Goal: Information Seeking & Learning: Learn about a topic

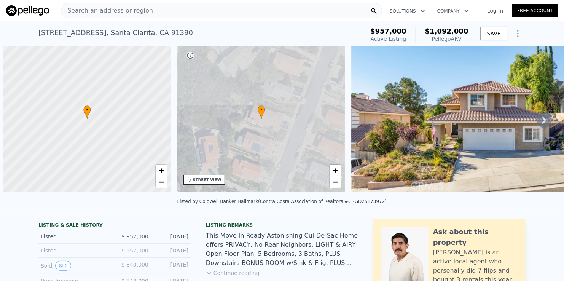
scroll to position [0, 3]
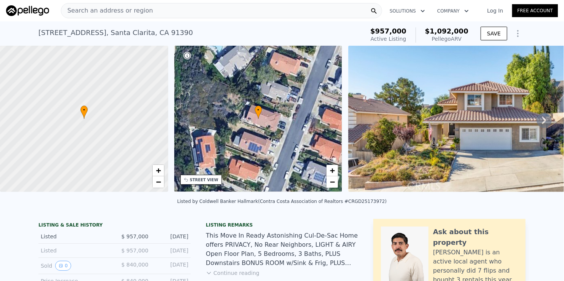
click at [172, 7] on div "Search an address or region" at bounding box center [221, 10] width 321 height 15
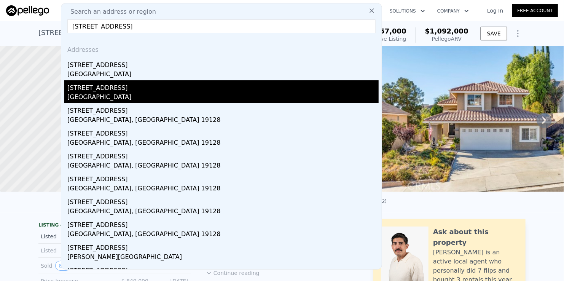
type input "[STREET_ADDRESS]"
click at [105, 96] on div "[GEOGRAPHIC_DATA]" at bounding box center [222, 97] width 311 height 11
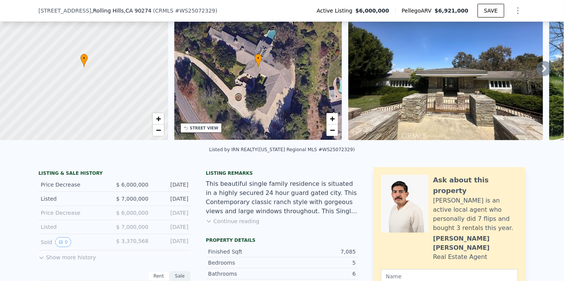
scroll to position [73, 0]
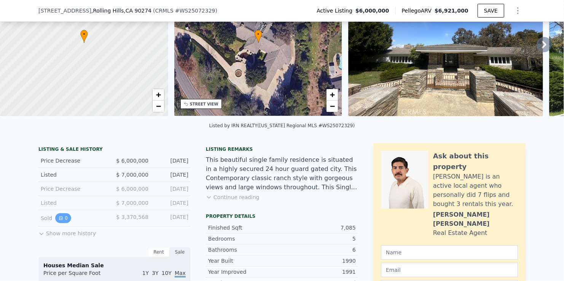
click at [59, 220] on icon "View historical data" at bounding box center [61, 218] width 5 height 5
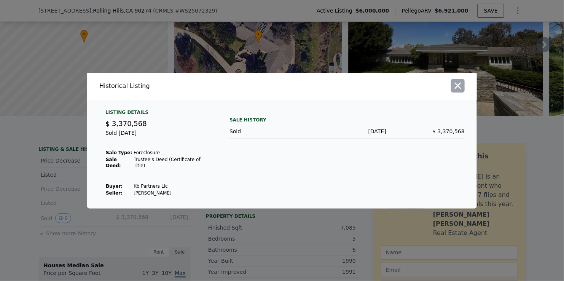
click at [455, 89] on icon "button" at bounding box center [458, 85] width 11 height 11
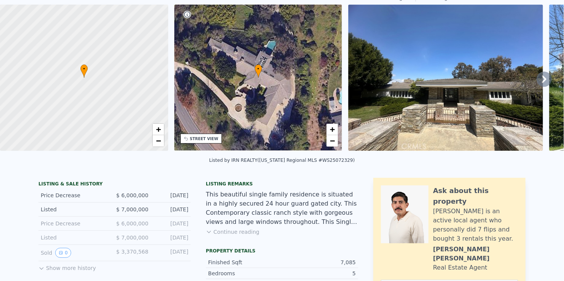
scroll to position [3, 0]
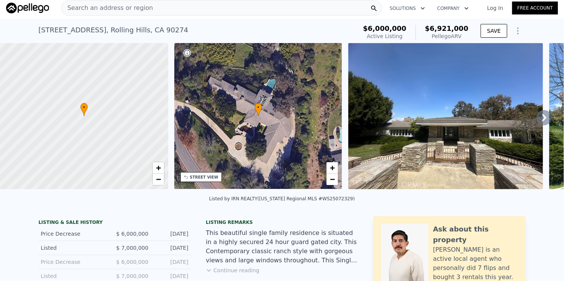
click at [156, 7] on div "Search an address or region" at bounding box center [221, 7] width 321 height 15
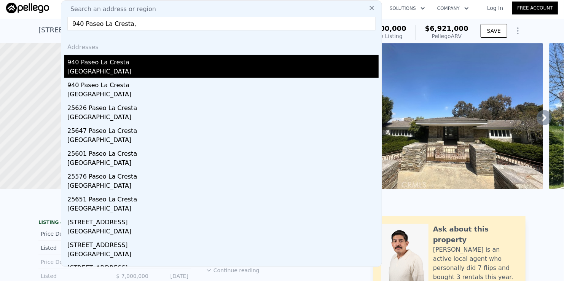
type input "940 Paseo La Cresta,"
click at [116, 69] on div "[GEOGRAPHIC_DATA]" at bounding box center [222, 72] width 311 height 11
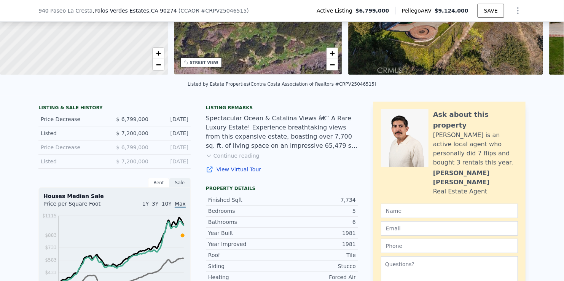
scroll to position [152, 0]
